Goal: Task Accomplishment & Management: Manage account settings

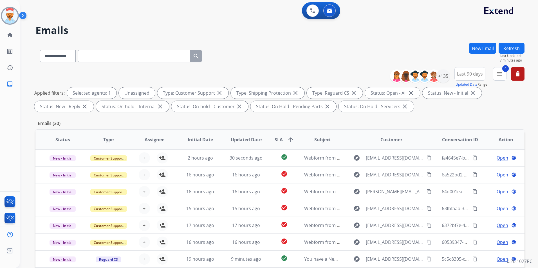
select select "**********"
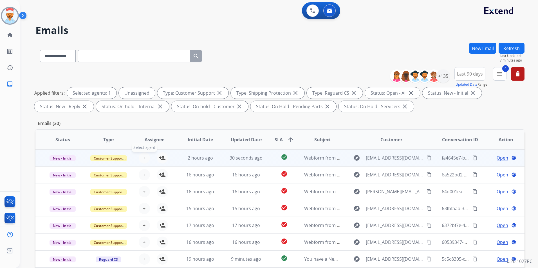
click at [145, 157] on button "+ Select agent" at bounding box center [144, 157] width 11 height 11
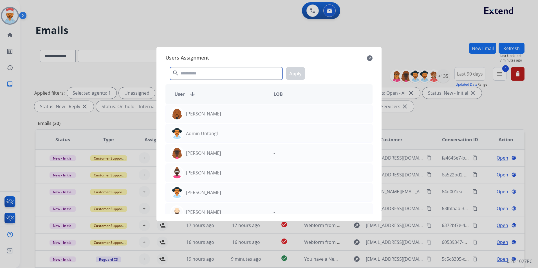
click at [206, 75] on input "text" at bounding box center [226, 73] width 113 height 13
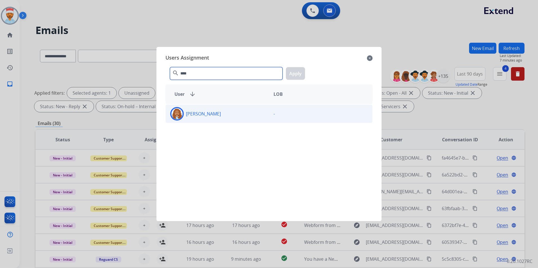
type input "****"
click at [208, 118] on div "[PERSON_NAME]" at bounding box center [217, 114] width 103 height 14
click at [298, 69] on button "Apply" at bounding box center [295, 73] width 19 height 13
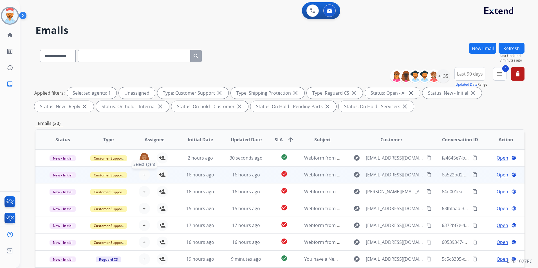
click at [143, 176] on span "+" at bounding box center [144, 175] width 3 height 7
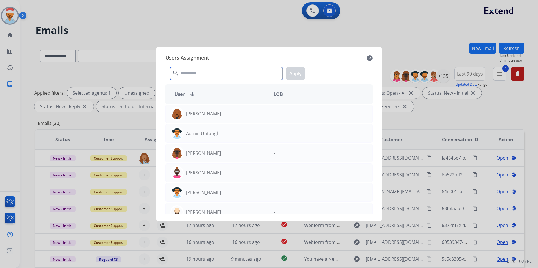
click at [211, 73] on input "text" at bounding box center [226, 73] width 113 height 13
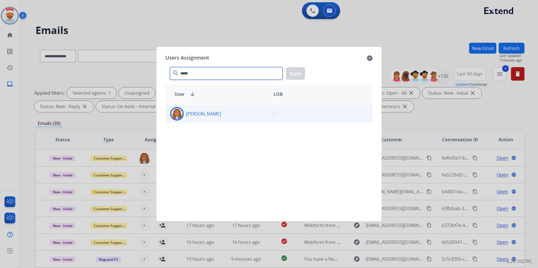
type input "*****"
click at [212, 113] on p "[PERSON_NAME]" at bounding box center [203, 114] width 35 height 7
click at [292, 73] on button "Apply" at bounding box center [295, 73] width 19 height 13
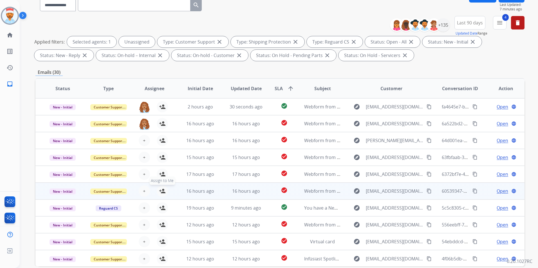
scroll to position [79, 0]
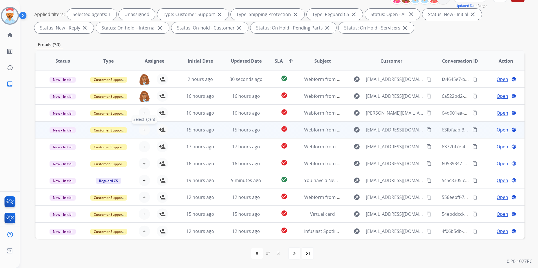
click at [142, 116] on table "Status Type Assignee Initial Date Updated Date SLA arrow_upward Subject Custome…" at bounding box center [279, 145] width 489 height 188
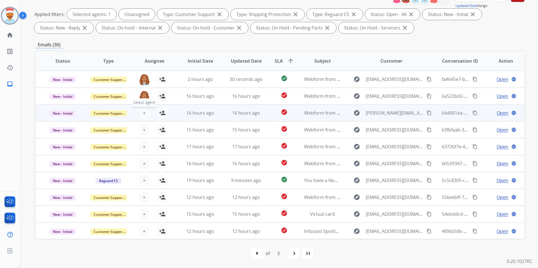
click at [144, 111] on span "+" at bounding box center [144, 113] width 3 height 7
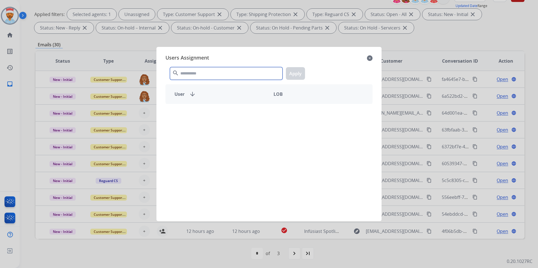
click at [192, 73] on input "text" at bounding box center [226, 73] width 113 height 13
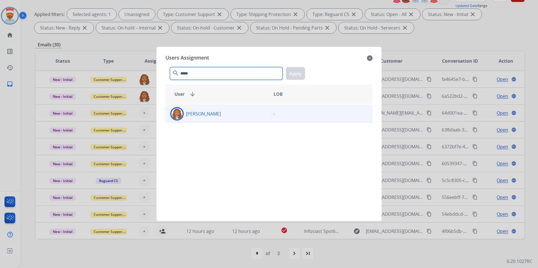
type input "*****"
click at [214, 121] on div "[PERSON_NAME] -" at bounding box center [268, 114] width 207 height 19
click at [296, 77] on button "Apply" at bounding box center [295, 73] width 19 height 13
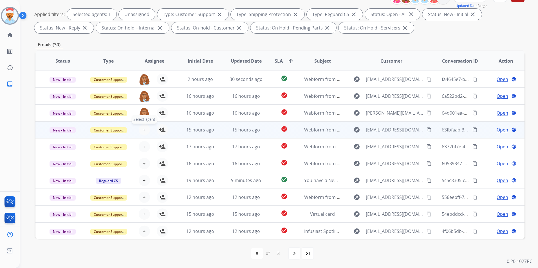
click at [141, 126] on button "+ Select agent" at bounding box center [144, 129] width 11 height 11
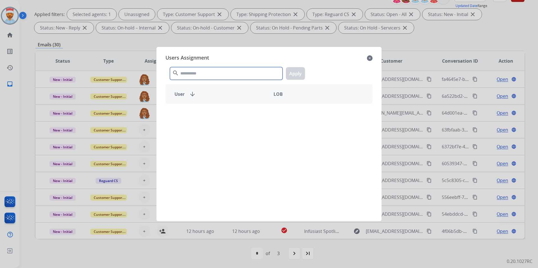
click at [203, 73] on input "text" at bounding box center [226, 73] width 113 height 13
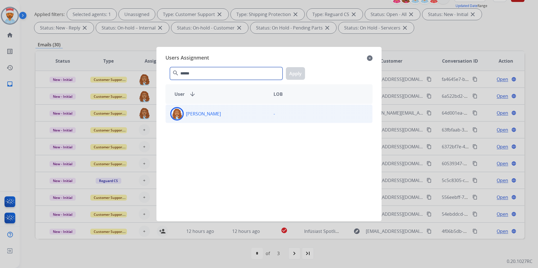
type input "******"
click at [189, 117] on p "[PERSON_NAME]" at bounding box center [203, 114] width 35 height 7
drag, startPoint x: 289, startPoint y: 75, endPoint x: 280, endPoint y: 82, distance: 10.7
click at [289, 75] on button "Apply" at bounding box center [295, 73] width 19 height 13
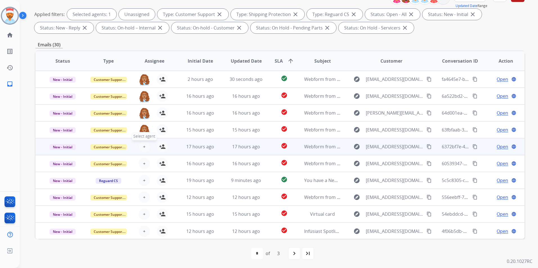
click at [144, 151] on button "+ Select agent" at bounding box center [144, 146] width 11 height 11
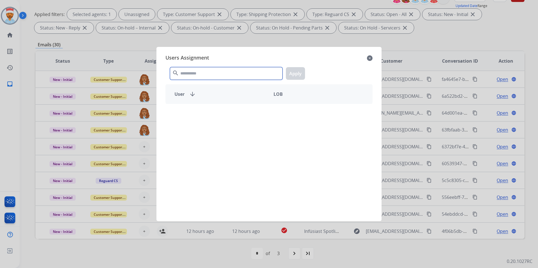
click at [203, 78] on input "text" at bounding box center [226, 73] width 113 height 13
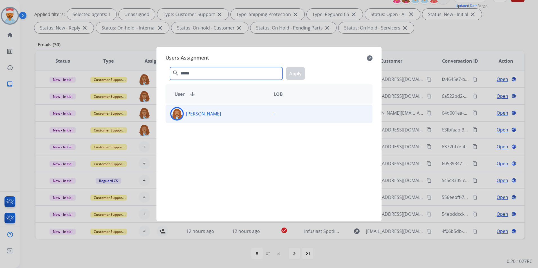
type input "******"
drag, startPoint x: 219, startPoint y: 120, endPoint x: 226, endPoint y: 118, distance: 7.2
click at [219, 120] on div "[PERSON_NAME]" at bounding box center [217, 114] width 103 height 14
click at [291, 73] on button "Apply" at bounding box center [295, 73] width 19 height 13
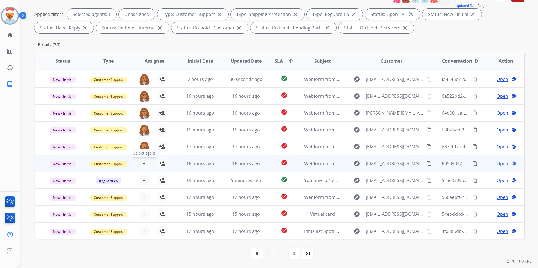
click at [146, 163] on button "+ Select agent" at bounding box center [144, 163] width 11 height 11
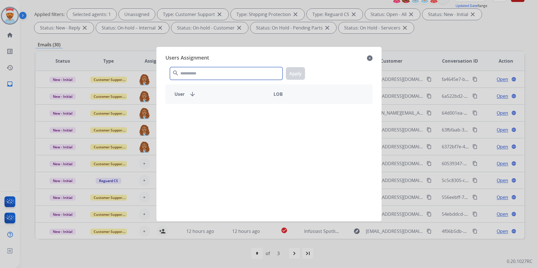
click at [233, 73] on input "text" at bounding box center [226, 73] width 113 height 13
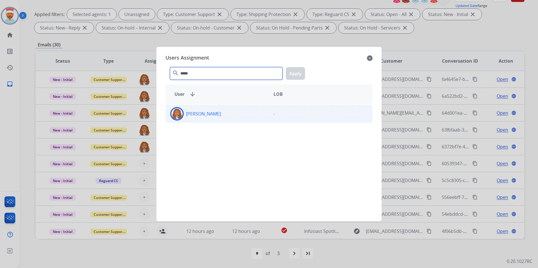
type input "*****"
click at [229, 115] on div "[PERSON_NAME]" at bounding box center [217, 114] width 103 height 14
click at [294, 73] on button "Apply" at bounding box center [295, 73] width 19 height 13
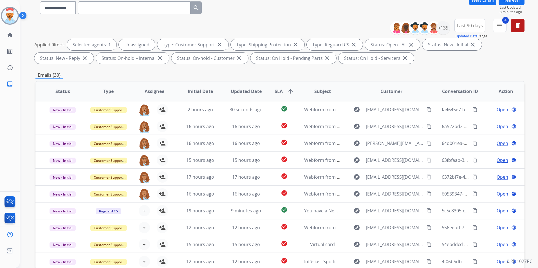
scroll to position [0, 0]
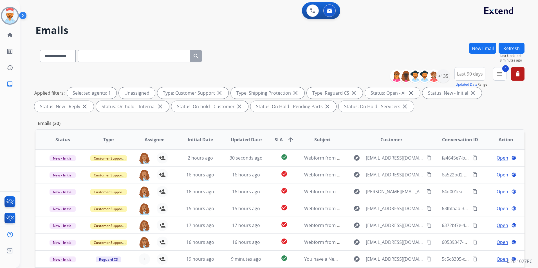
click at [510, 49] on button "Refresh" at bounding box center [512, 48] width 26 height 11
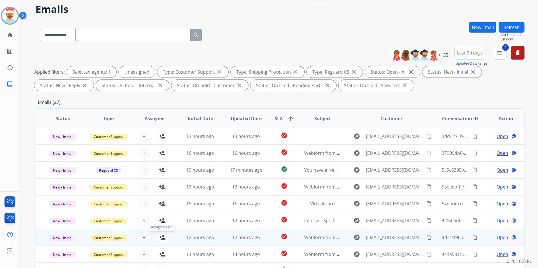
scroll to position [56, 0]
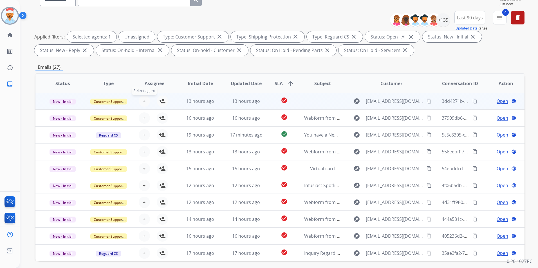
click at [144, 103] on span "+" at bounding box center [144, 101] width 3 height 7
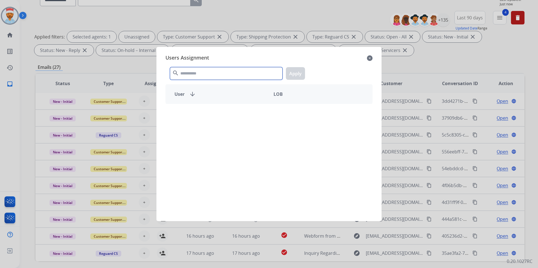
click at [211, 71] on input "text" at bounding box center [226, 73] width 113 height 13
type input "***"
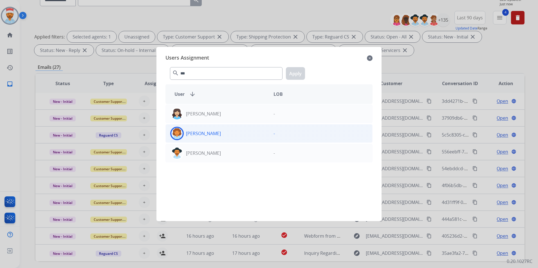
click at [228, 134] on div "[PERSON_NAME]" at bounding box center [217, 134] width 103 height 14
click at [294, 73] on button "Apply" at bounding box center [295, 73] width 19 height 13
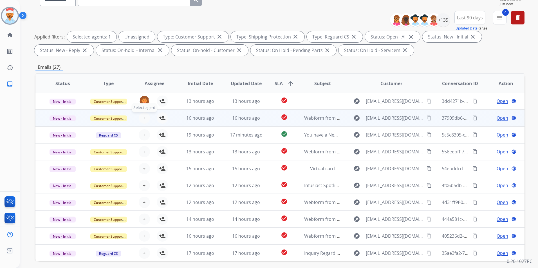
click at [142, 120] on button "+ Select agent" at bounding box center [144, 118] width 11 height 11
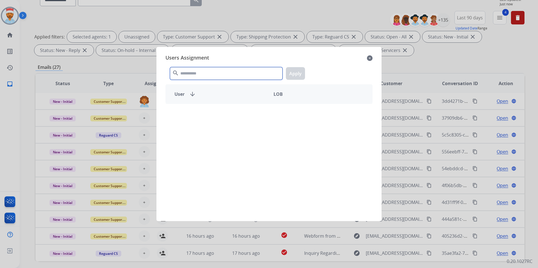
click at [196, 74] on input "text" at bounding box center [226, 73] width 113 height 13
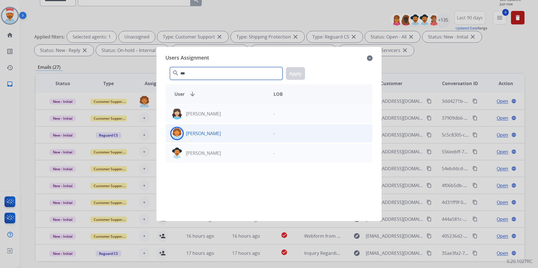
type input "***"
click at [197, 132] on p "[PERSON_NAME]" at bounding box center [203, 133] width 35 height 7
click at [291, 73] on button "Apply" at bounding box center [295, 73] width 19 height 13
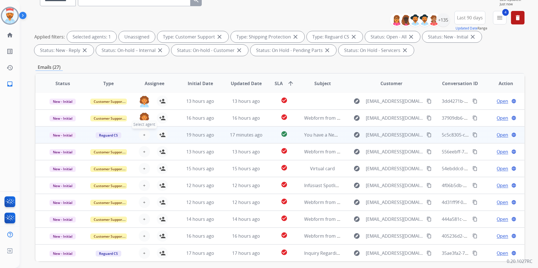
click at [147, 134] on button "+ Select agent" at bounding box center [144, 134] width 11 height 11
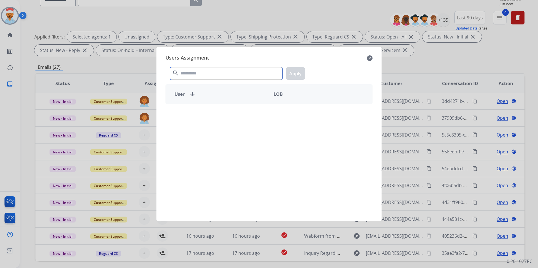
click at [210, 72] on input "text" at bounding box center [226, 73] width 113 height 13
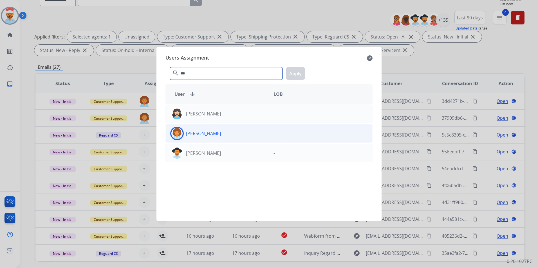
type input "***"
click at [201, 138] on div "[PERSON_NAME]" at bounding box center [217, 134] width 103 height 14
drag, startPoint x: 301, startPoint y: 73, endPoint x: 288, endPoint y: 82, distance: 15.7
click at [301, 73] on button "Apply" at bounding box center [295, 73] width 19 height 13
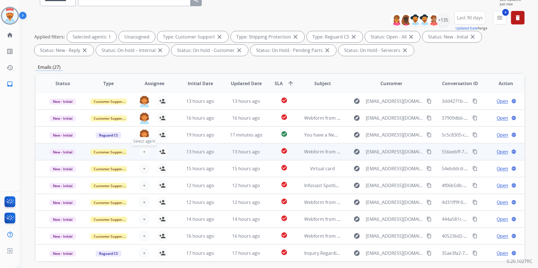
click at [145, 155] on button "+ Select agent" at bounding box center [144, 151] width 11 height 11
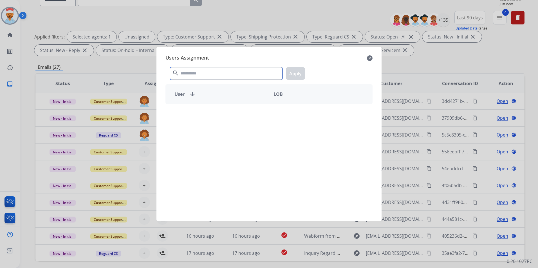
click at [219, 71] on input "text" at bounding box center [226, 73] width 113 height 13
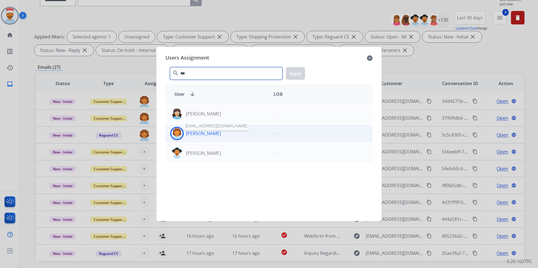
type input "***"
drag, startPoint x: 218, startPoint y: 134, endPoint x: 231, endPoint y: 127, distance: 15.2
click at [218, 133] on p "[PERSON_NAME]" at bounding box center [203, 133] width 35 height 7
drag, startPoint x: 294, startPoint y: 76, endPoint x: 224, endPoint y: 126, distance: 86.1
click at [294, 76] on button "Apply" at bounding box center [295, 73] width 19 height 13
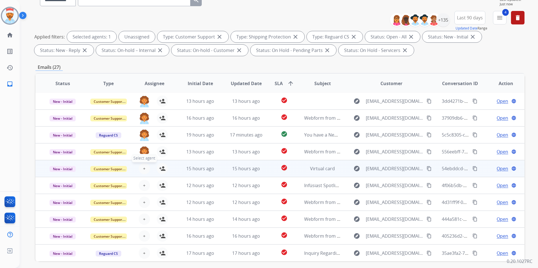
click at [147, 172] on button "+ Select agent" at bounding box center [144, 168] width 11 height 11
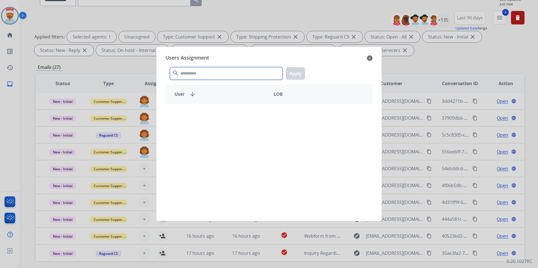
click at [219, 67] on input "text" at bounding box center [226, 73] width 113 height 13
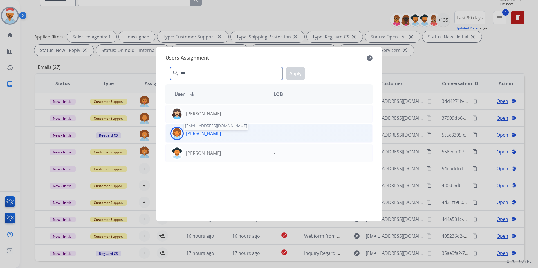
type input "***"
click at [211, 136] on p "[PERSON_NAME]" at bounding box center [203, 133] width 35 height 7
click at [293, 75] on button "Apply" at bounding box center [295, 73] width 19 height 13
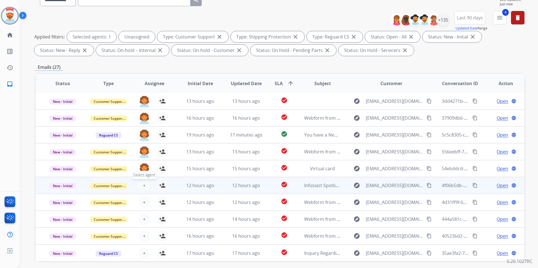
click at [144, 186] on span "+" at bounding box center [144, 185] width 3 height 7
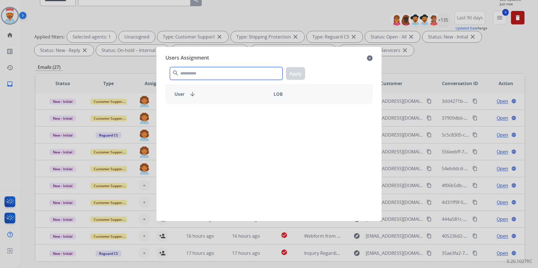
click at [208, 76] on input "text" at bounding box center [226, 73] width 113 height 13
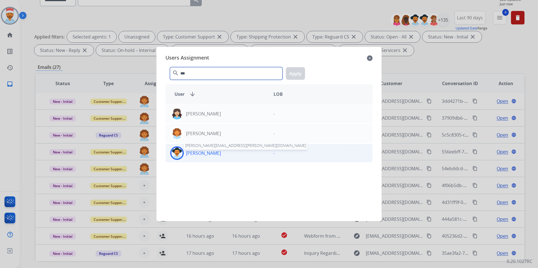
type input "***"
click at [221, 153] on p "[PERSON_NAME]" at bounding box center [203, 153] width 35 height 7
drag, startPoint x: 292, startPoint y: 73, endPoint x: 282, endPoint y: 84, distance: 15.1
click at [292, 73] on button "Apply" at bounding box center [295, 73] width 19 height 13
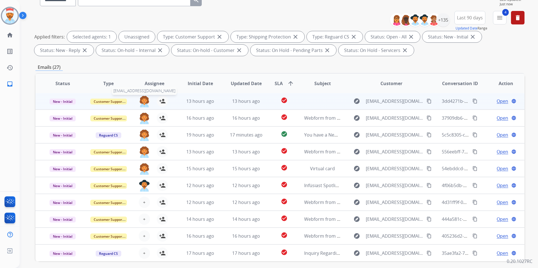
click at [143, 99] on img at bounding box center [144, 102] width 11 height 12
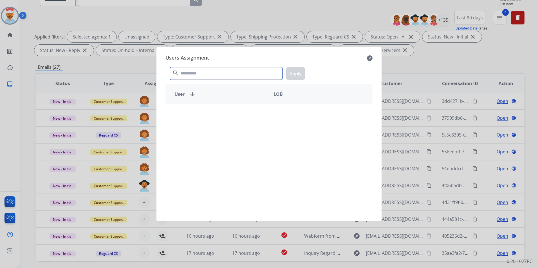
click at [193, 70] on input "text" at bounding box center [226, 73] width 113 height 13
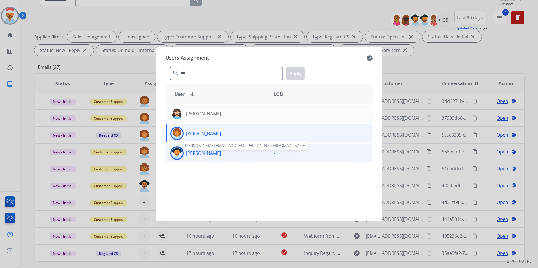
type input "***"
click at [199, 154] on p "[PERSON_NAME]" at bounding box center [203, 153] width 35 height 7
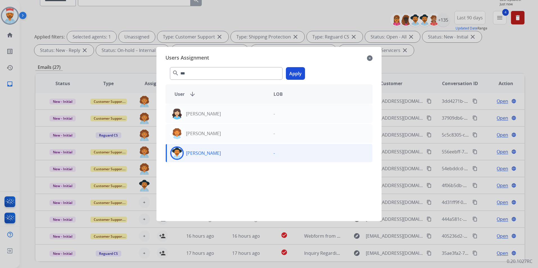
click at [299, 71] on button "Apply" at bounding box center [295, 73] width 19 height 13
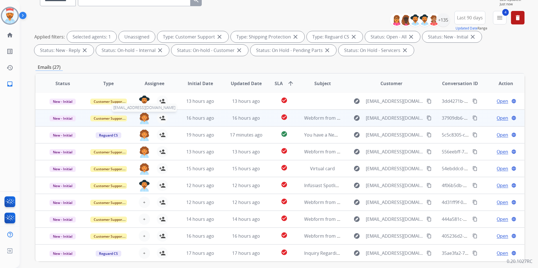
click at [142, 116] on img at bounding box center [144, 119] width 11 height 12
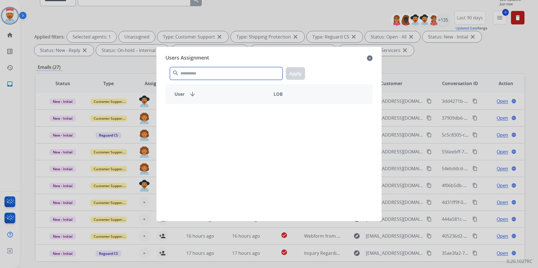
click at [203, 75] on input "text" at bounding box center [226, 73] width 113 height 13
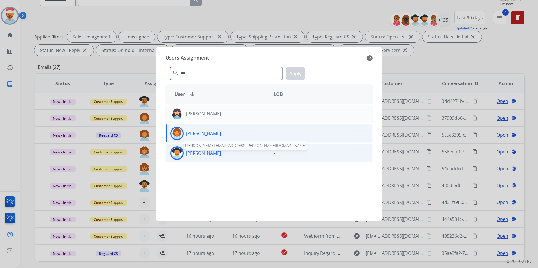
type input "***"
drag, startPoint x: 196, startPoint y: 155, endPoint x: 237, endPoint y: 124, distance: 51.5
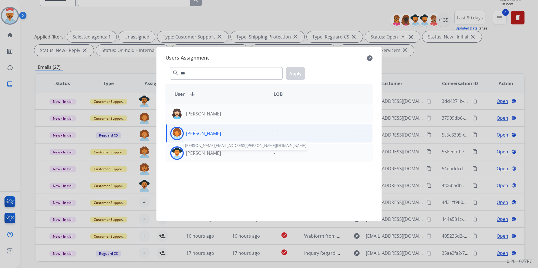
click at [197, 154] on p "[PERSON_NAME]" at bounding box center [203, 153] width 35 height 7
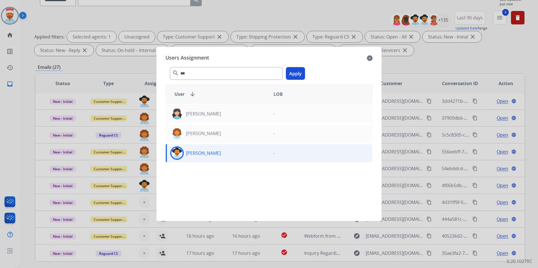
click at [300, 69] on button "Apply" at bounding box center [295, 73] width 19 height 13
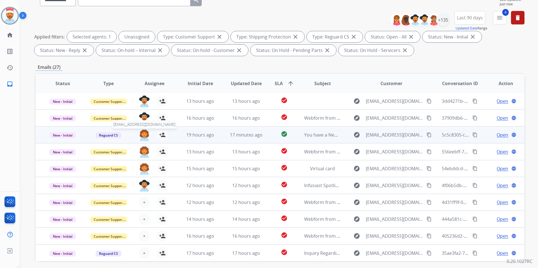
click at [143, 138] on img at bounding box center [144, 135] width 11 height 12
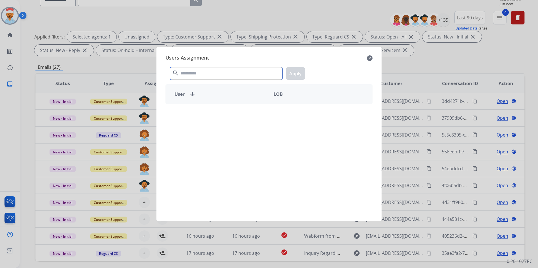
click at [210, 72] on input "text" at bounding box center [226, 73] width 113 height 13
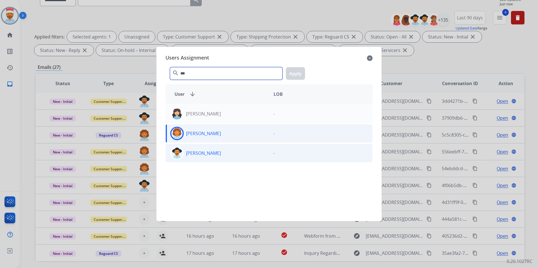
type input "***"
click at [214, 157] on div "[PERSON_NAME]" at bounding box center [217, 154] width 103 height 14
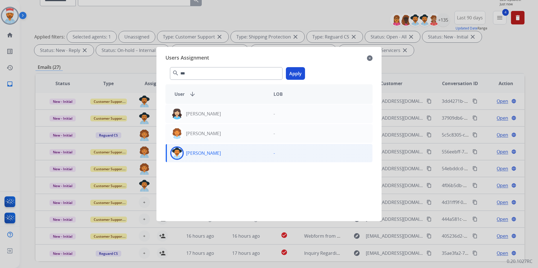
click at [297, 71] on button "Apply" at bounding box center [295, 73] width 19 height 13
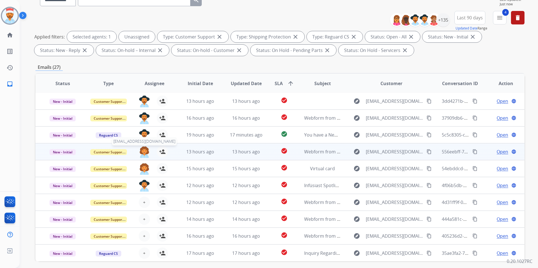
click at [144, 152] on img at bounding box center [144, 152] width 11 height 12
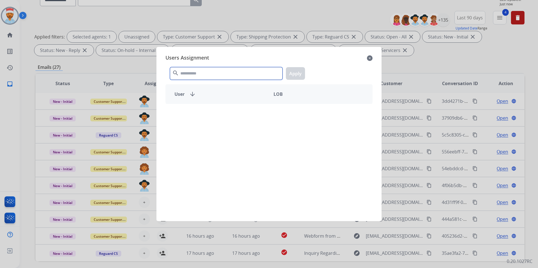
click at [236, 71] on input "text" at bounding box center [226, 73] width 113 height 13
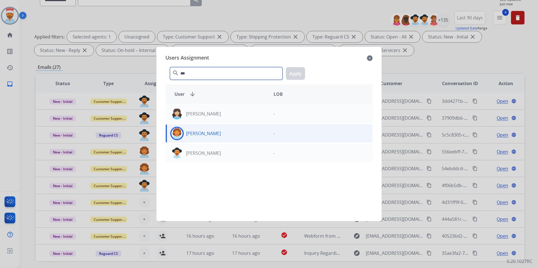
type input "***"
click at [221, 132] on p "[PERSON_NAME]" at bounding box center [203, 133] width 35 height 7
drag, startPoint x: 243, startPoint y: 134, endPoint x: 269, endPoint y: 108, distance: 36.4
click at [243, 134] on div "[PERSON_NAME]" at bounding box center [217, 134] width 103 height 14
click at [295, 75] on button "Apply" at bounding box center [295, 73] width 19 height 13
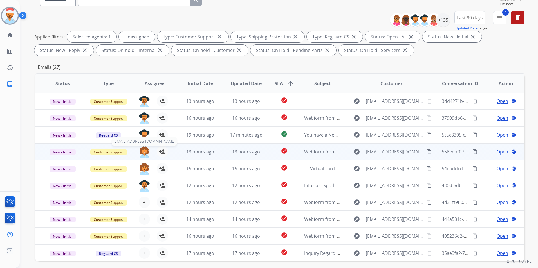
click at [145, 154] on img at bounding box center [144, 152] width 11 height 12
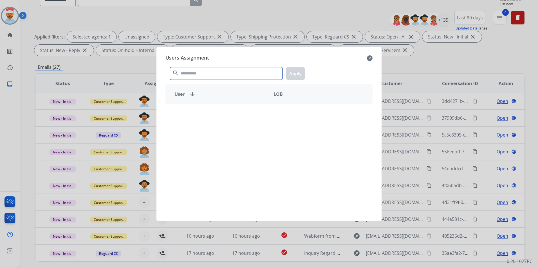
click at [216, 75] on input "text" at bounding box center [226, 73] width 113 height 13
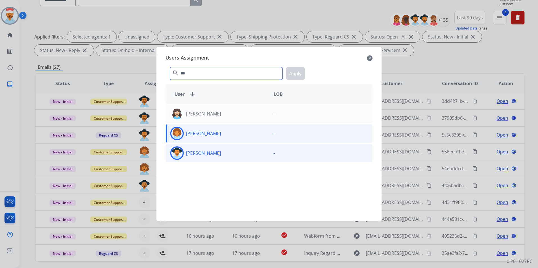
type input "***"
drag, startPoint x: 211, startPoint y: 162, endPoint x: 216, endPoint y: 154, distance: 9.6
click at [211, 162] on div "[PERSON_NAME] -" at bounding box center [268, 153] width 207 height 19
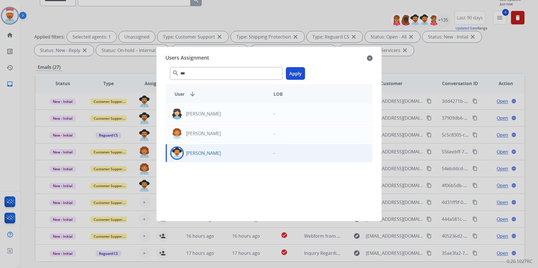
click at [296, 72] on button "Apply" at bounding box center [295, 73] width 19 height 13
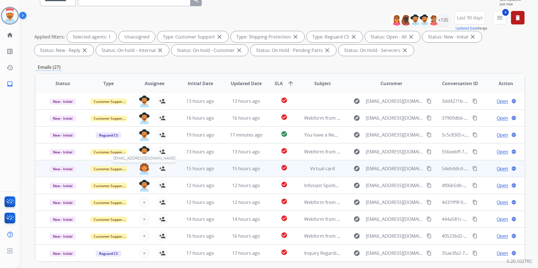
click at [145, 165] on img at bounding box center [144, 169] width 11 height 12
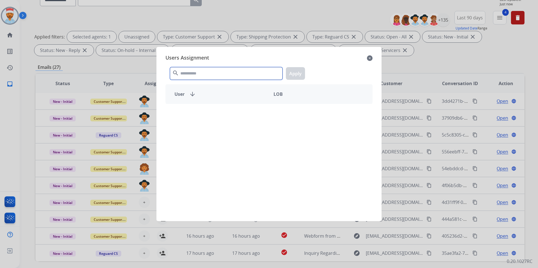
click at [213, 76] on input "text" at bounding box center [226, 73] width 113 height 13
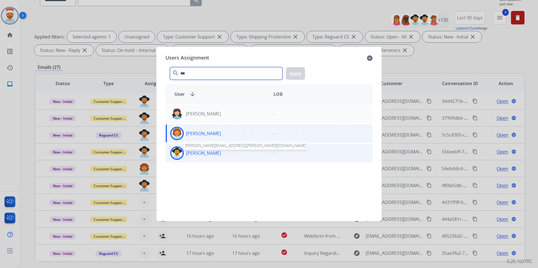
type input "***"
click at [206, 152] on p "[PERSON_NAME]" at bounding box center [203, 153] width 35 height 7
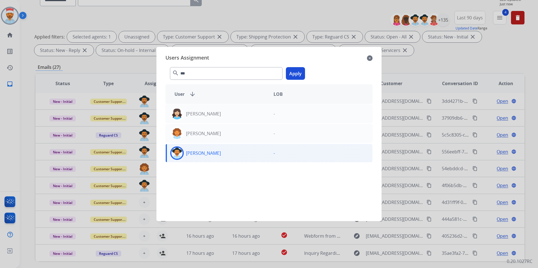
click at [297, 74] on button "Apply" at bounding box center [295, 73] width 19 height 13
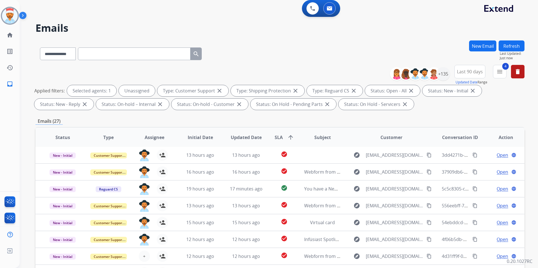
scroll to position [0, 0]
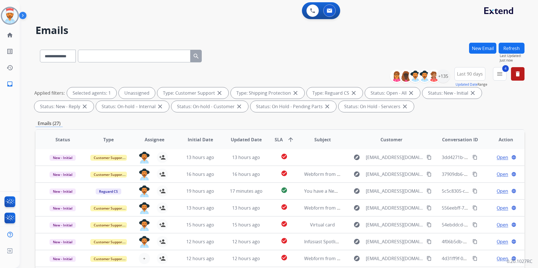
click at [515, 45] on button "Refresh" at bounding box center [512, 48] width 26 height 11
